Goal: Information Seeking & Learning: Check status

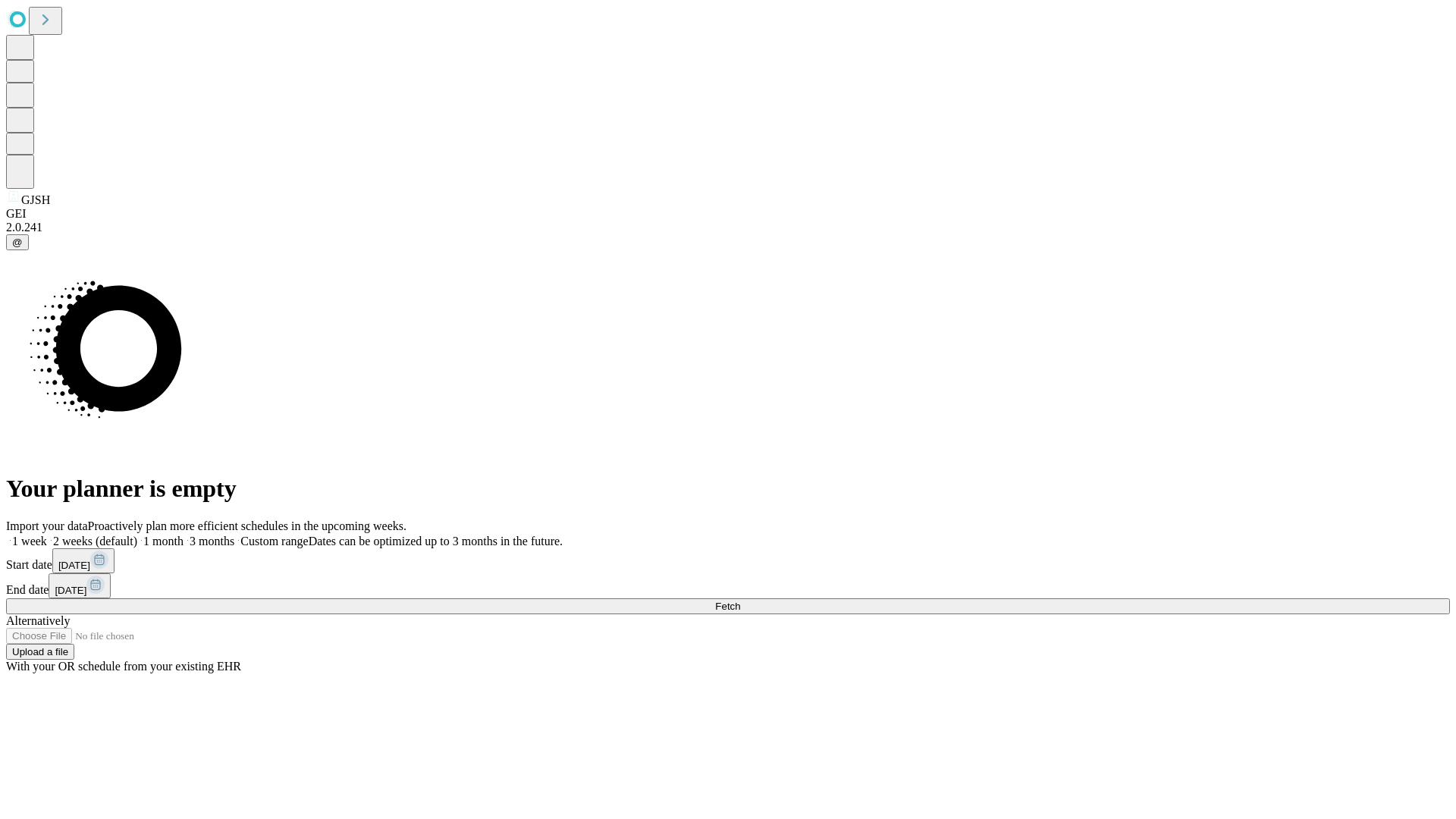
click at [740, 600] on span "Fetch" at bounding box center [728, 606] width 25 height 11
